Goal: Connect with others: Connect with others

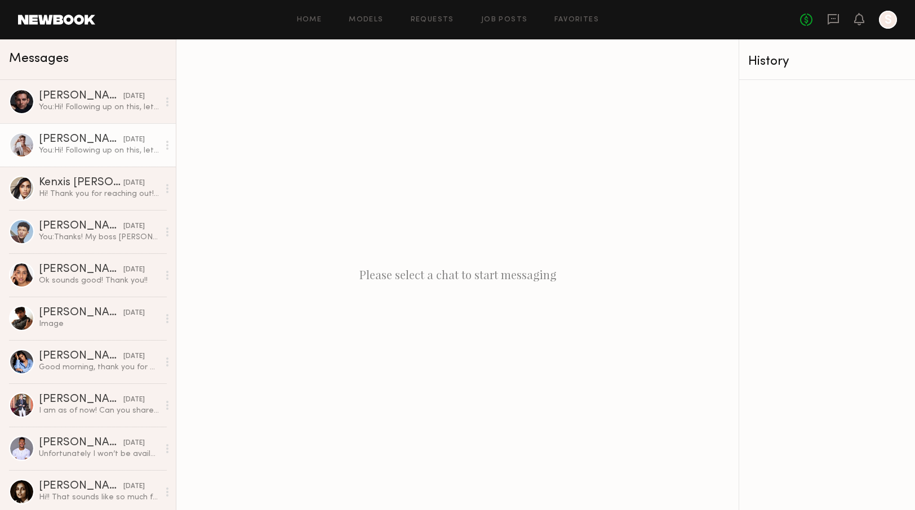
click at [106, 136] on div "Isaac N." at bounding box center [81, 139] width 85 height 11
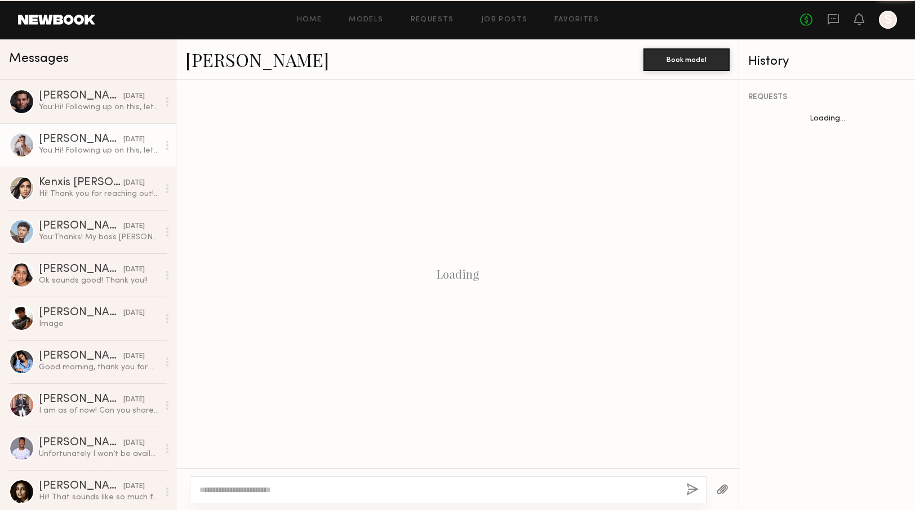
scroll to position [228, 0]
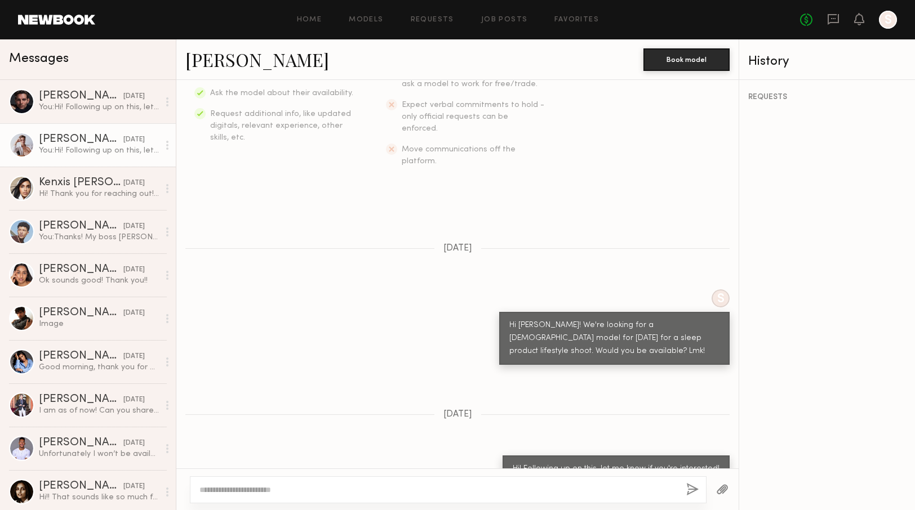
click at [239, 60] on link "Isaac N." at bounding box center [257, 59] width 144 height 24
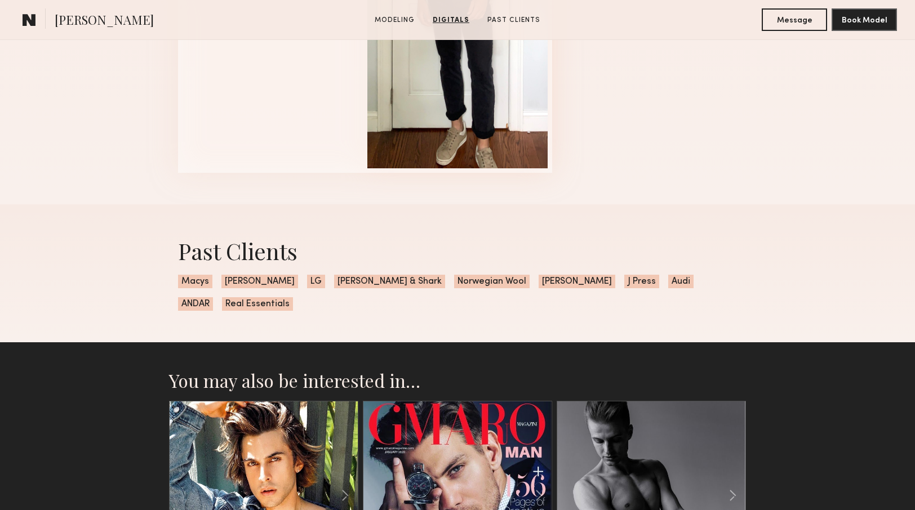
scroll to position [1337, 0]
